Goal: Information Seeking & Learning: Understand process/instructions

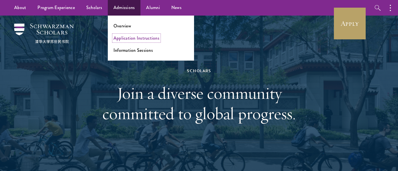
click at [122, 38] on link "Application Instructions" at bounding box center [136, 38] width 46 height 7
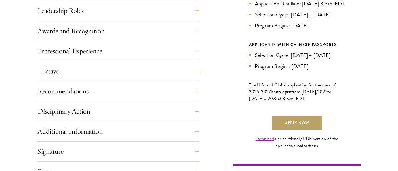
scroll to position [345, 0]
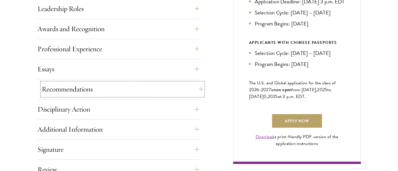
click at [130, 88] on button "Recommendations" at bounding box center [123, 90] width 162 height 14
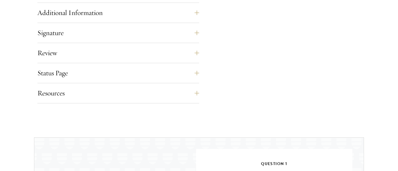
scroll to position [927, 0]
click at [111, 94] on button "Resources" at bounding box center [123, 93] width 162 height 14
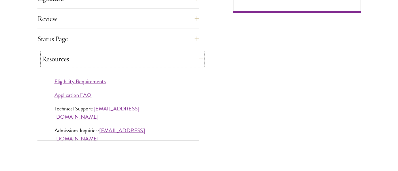
scroll to position [498, 0]
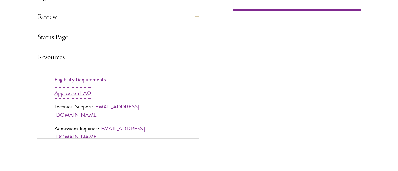
click at [81, 89] on link "Application FAQ" at bounding box center [72, 93] width 37 height 8
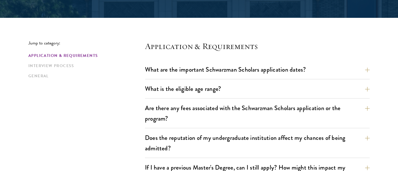
scroll to position [141, 0]
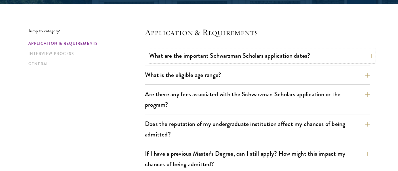
click at [187, 58] on button "What are the important Schwarzman Scholars application dates?" at bounding box center [261, 55] width 225 height 13
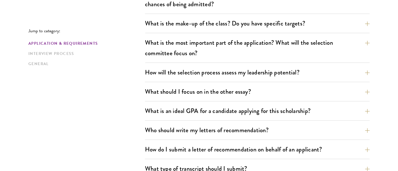
scroll to position [469, 0]
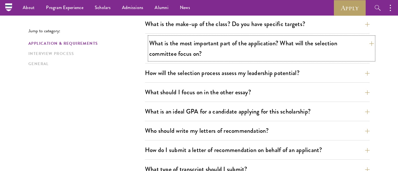
click at [207, 56] on button "What is the most important part of the application? What will the selection com…" at bounding box center [261, 48] width 225 height 23
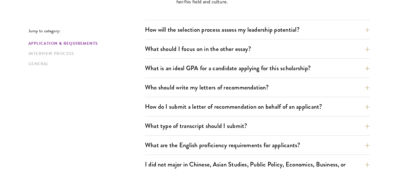
scroll to position [426, 0]
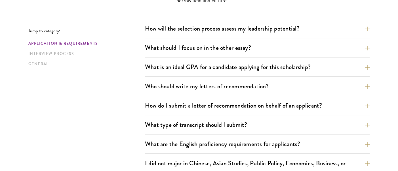
click at [241, 116] on div "What are the important Schwarzman Scholars application dates? Applicants who ho…" at bounding box center [257, 34] width 225 height 538
click at [247, 108] on button "How do I submit a letter of recommendation on behalf of an applicant?" at bounding box center [261, 105] width 225 height 13
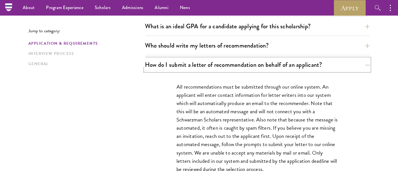
scroll to position [386, 0]
click at [244, 46] on button "Who should write my letters of recommendation?" at bounding box center [261, 45] width 225 height 13
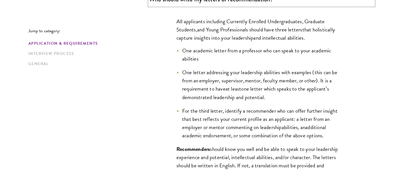
scroll to position [441, 0]
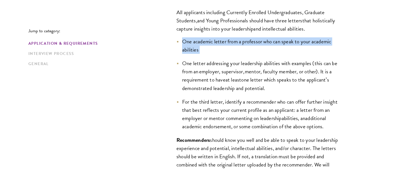
drag, startPoint x: 182, startPoint y: 41, endPoint x: 204, endPoint y: 50, distance: 23.2
click at [204, 50] on li "One academic letter from a professor who can speak to your academic abilities" at bounding box center [257, 45] width 162 height 16
copy li "One academic letter from a professor who can speak to your academic abilities"
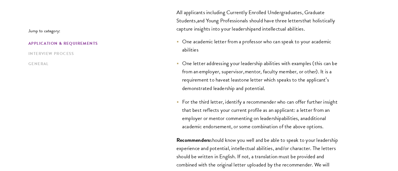
click at [242, 85] on span "one letter which speaks to the applicant’s demonstrated leadership and potentia…" at bounding box center [255, 84] width 147 height 16
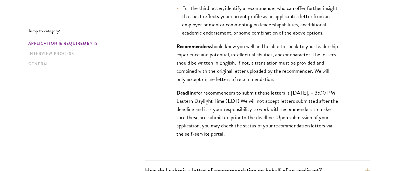
scroll to position [544, 0]
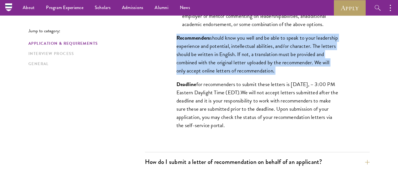
drag, startPoint x: 177, startPoint y: 44, endPoint x: 326, endPoint y: 80, distance: 153.7
click at [326, 75] on p "Recommenders should know you well and be able to speak to your leadership exper…" at bounding box center [257, 54] width 162 height 41
copy p "Recommenders should know you well and be able to speak to your leadership exper…"
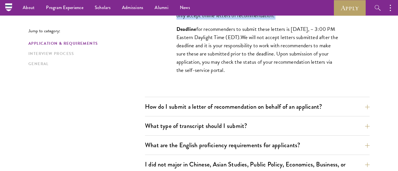
scroll to position [598, 0]
